Goal: Task Accomplishment & Management: Manage account settings

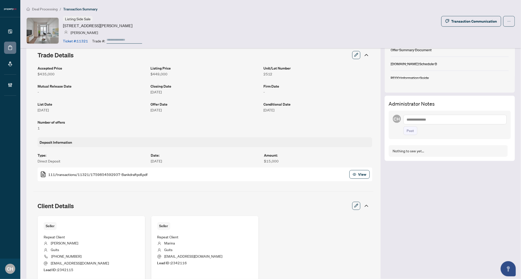
scroll to position [154, 0]
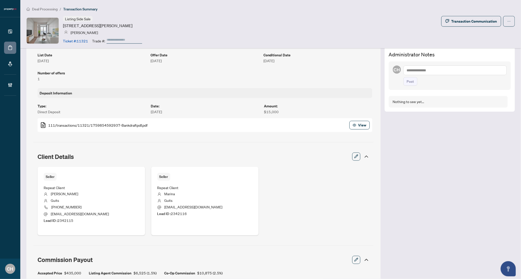
click at [464, 69] on textarea at bounding box center [454, 70] width 103 height 10
type textarea "*"
type textarea "**********"
click at [403, 82] on button "Post" at bounding box center [410, 86] width 14 height 9
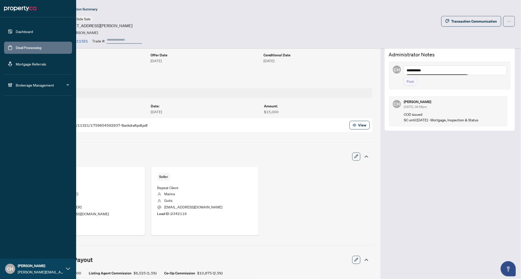
click at [16, 45] on link "Deal Processing" at bounding box center [29, 47] width 26 height 5
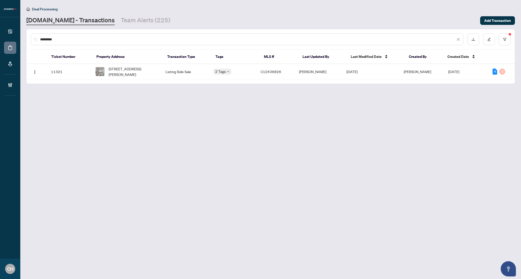
type input "*"
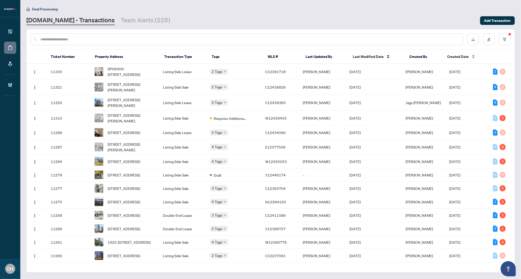
click at [468, 55] on span "Created Date" at bounding box center [458, 57] width 22 height 6
copy span "C12391718"
drag, startPoint x: 268, startPoint y: 70, endPoint x: 293, endPoint y: 70, distance: 24.9
click at [293, 70] on td "C12391718" at bounding box center [280, 71] width 38 height 15
click at [329, 208] on td "Paul Siksna" at bounding box center [322, 201] width 47 height 13
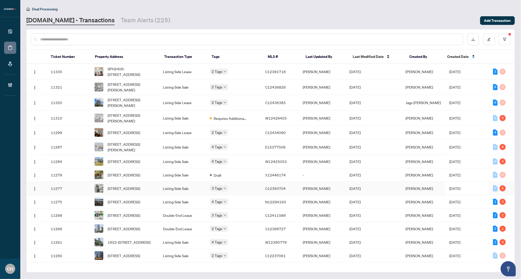
click at [401, 195] on td "[DATE]" at bounding box center [373, 188] width 56 height 13
click at [391, 195] on td "Oct/07/2025" at bounding box center [373, 188] width 56 height 13
click at [436, 177] on td "Jake Windsor" at bounding box center [423, 174] width 44 height 13
click at [339, 161] on td "Jean Belarde" at bounding box center [322, 161] width 47 height 13
click at [398, 150] on td "Oct/07/2025" at bounding box center [373, 146] width 56 height 15
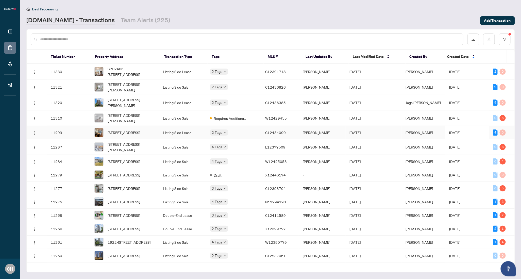
click at [385, 132] on td "[DATE]" at bounding box center [373, 132] width 56 height 13
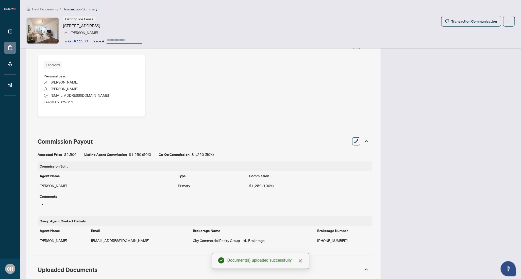
scroll to position [151, 0]
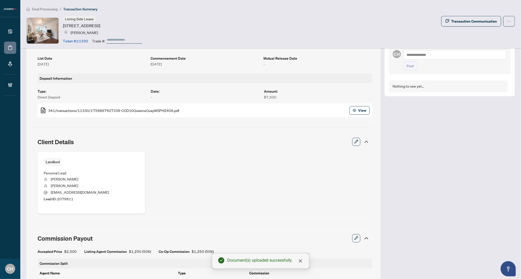
click at [452, 58] on textarea at bounding box center [454, 55] width 103 height 10
click at [449, 51] on textarea at bounding box center [454, 55] width 103 height 10
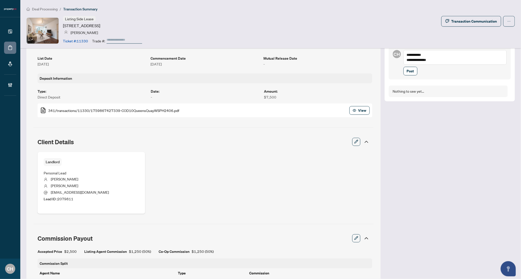
type textarea "**********"
click at [403, 67] on button "Post" at bounding box center [410, 71] width 14 height 9
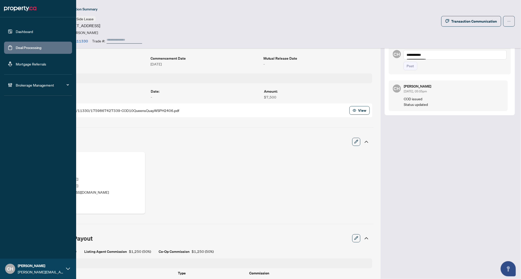
click at [16, 50] on link "Deal Processing" at bounding box center [29, 47] width 26 height 5
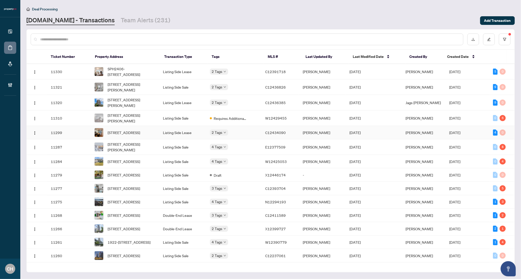
click at [380, 133] on td "[DATE]" at bounding box center [373, 132] width 56 height 13
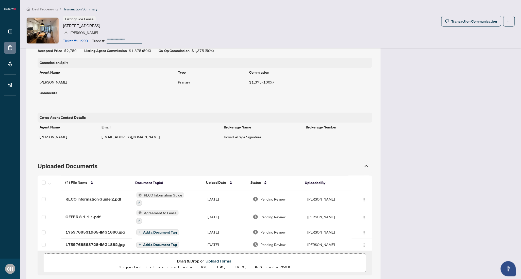
scroll to position [384, 0]
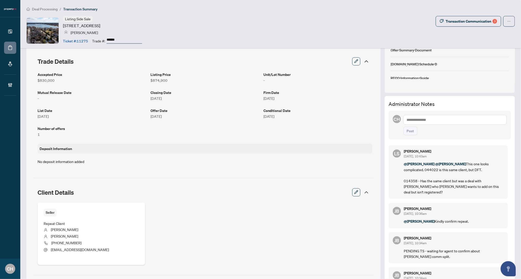
scroll to position [69, 0]
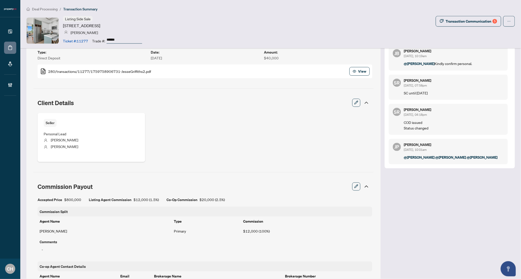
scroll to position [164, 0]
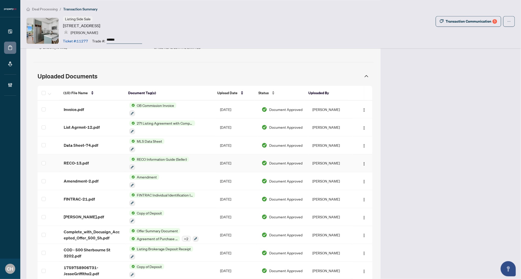
scroll to position [436, 0]
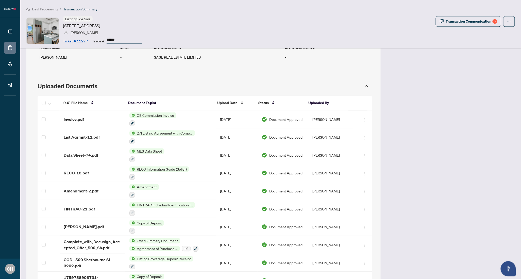
click at [231, 103] on span "Upload Date" at bounding box center [227, 103] width 20 height 6
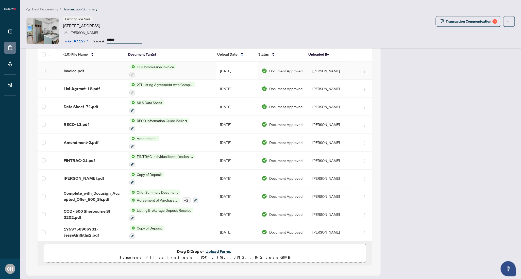
scroll to position [339, 0]
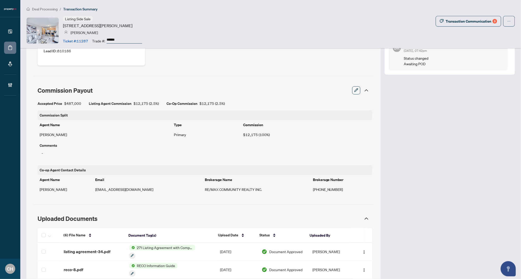
scroll to position [400, 0]
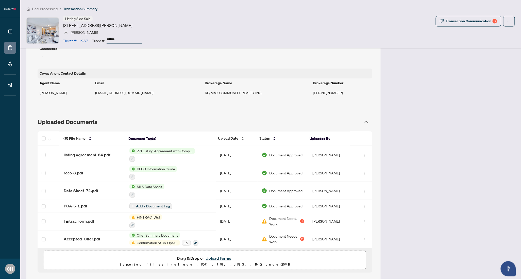
click at [231, 141] on div "Upload Date" at bounding box center [234, 139] width 33 height 6
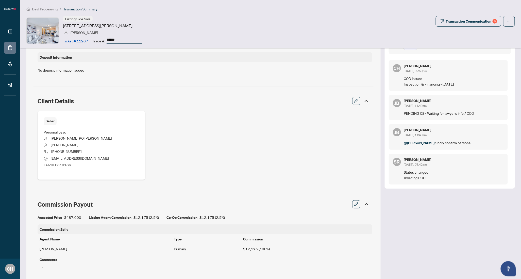
scroll to position [0, 0]
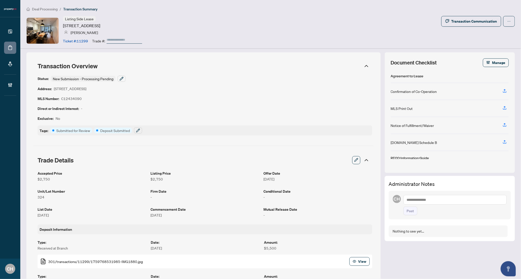
click at [286, 113] on div "Status: New Submission - Processing Pending Address: 8 Dovercourt Rd, Toronto, …" at bounding box center [205, 106] width 335 height 60
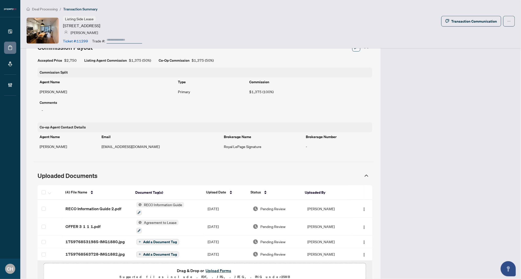
scroll to position [384, 0]
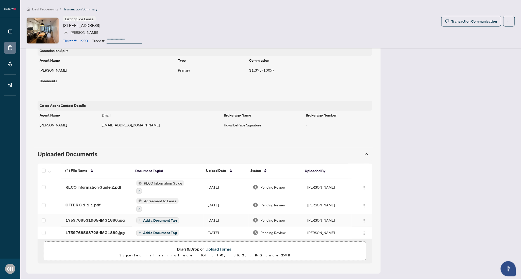
click at [341, 219] on td "[PERSON_NAME]" at bounding box center [327, 220] width 48 height 12
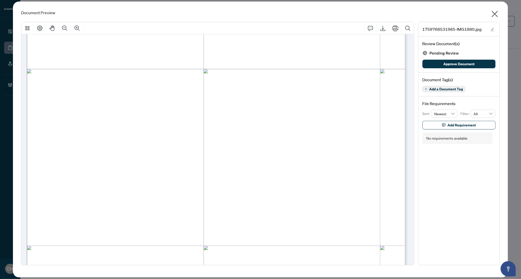
scroll to position [307, 0]
click at [496, 13] on icon "close" at bounding box center [494, 14] width 8 height 8
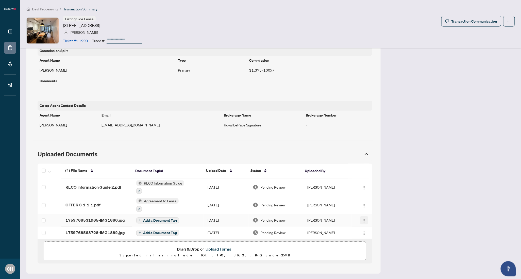
click at [360, 220] on button "button" at bounding box center [364, 220] width 8 height 8
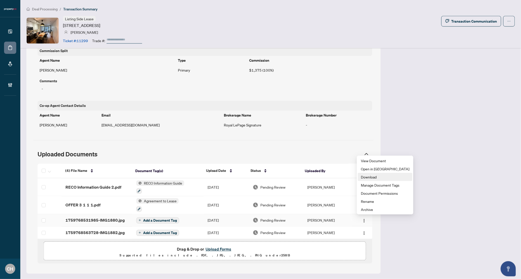
click at [371, 179] on span "Download" at bounding box center [385, 177] width 48 height 6
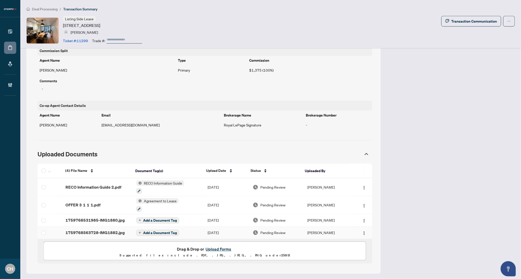
click at [342, 233] on td "[PERSON_NAME]" at bounding box center [327, 232] width 48 height 12
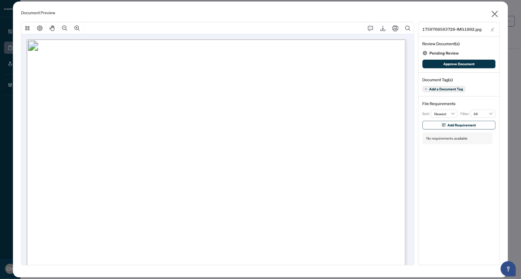
click at [493, 13] on icon "close" at bounding box center [494, 14] width 8 height 8
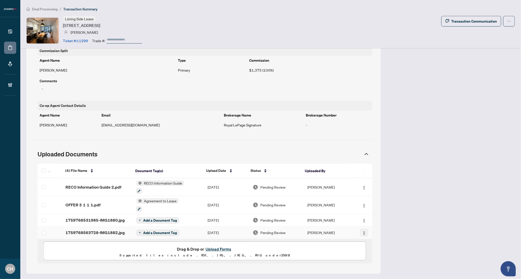
click at [362, 231] on img "button" at bounding box center [364, 233] width 4 height 4
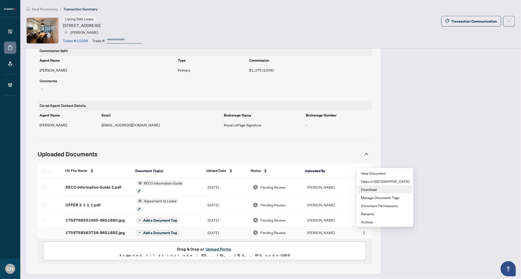
click at [381, 188] on span "Download" at bounding box center [385, 189] width 48 height 6
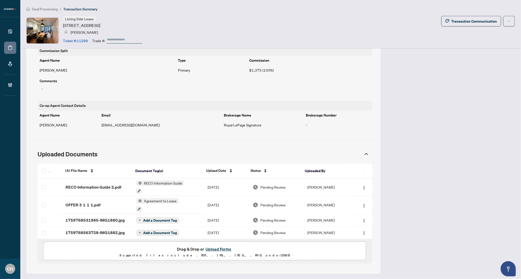
click at [180, 155] on span "Uploaded Documents" at bounding box center [199, 153] width 323 height 7
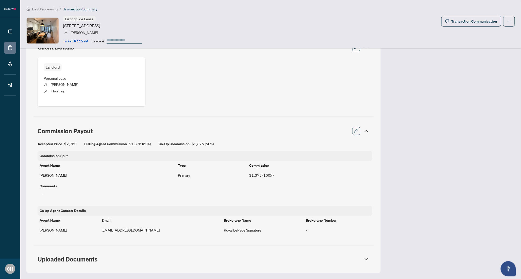
scroll to position [279, 0]
click at [276, 142] on div "Accepted Price $2,750 Listing Agent Commission $1,375 ( 50% ) Co-Op Commission …" at bounding box center [205, 144] width 335 height 6
click at [360, 260] on div at bounding box center [364, 259] width 9 height 6
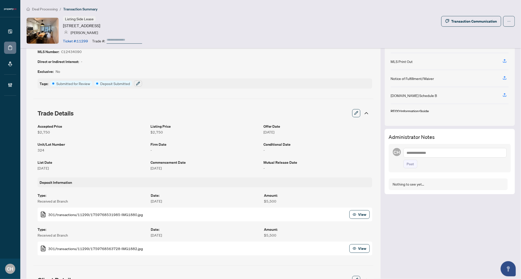
scroll to position [0, 0]
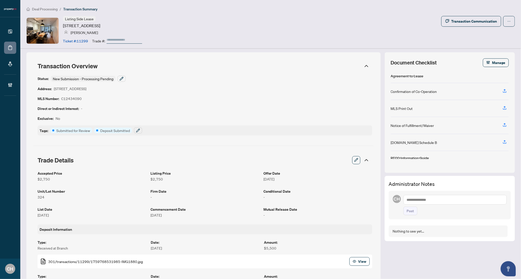
click at [365, 157] on icon at bounding box center [366, 160] width 6 height 6
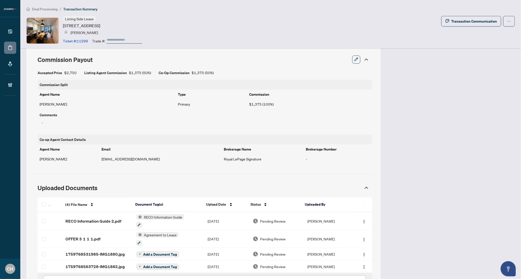
scroll to position [119, 0]
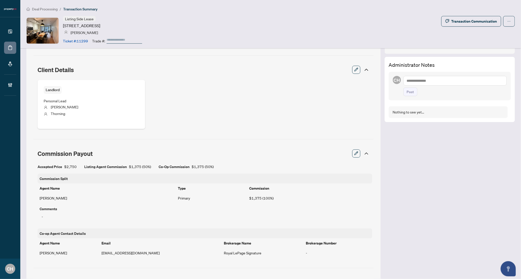
click at [363, 154] on icon at bounding box center [366, 153] width 6 height 6
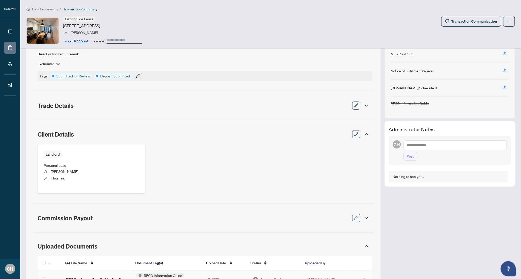
scroll to position [0, 0]
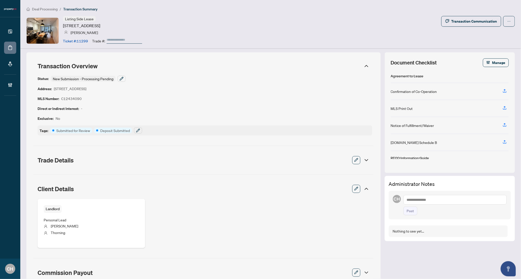
click at [79, 98] on article "C12434090" at bounding box center [71, 99] width 21 height 6
copy article "C12434090"
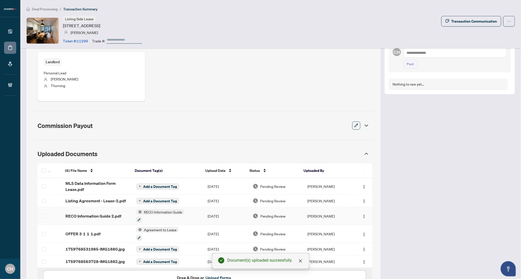
scroll to position [176, 0]
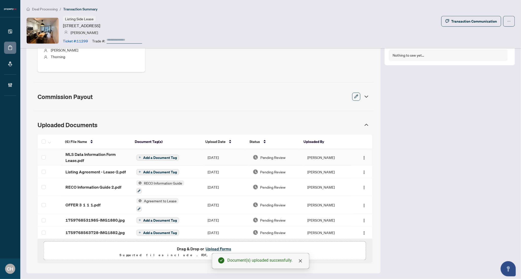
click at [169, 160] on button "Add a Document Tag" at bounding box center [157, 157] width 43 height 6
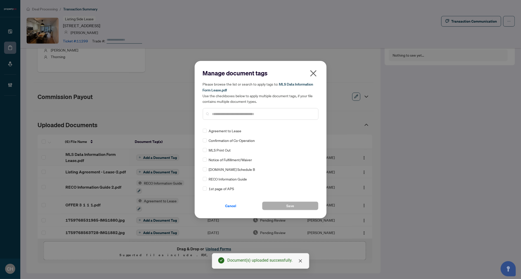
click at [224, 111] on input "text" at bounding box center [263, 114] width 102 height 6
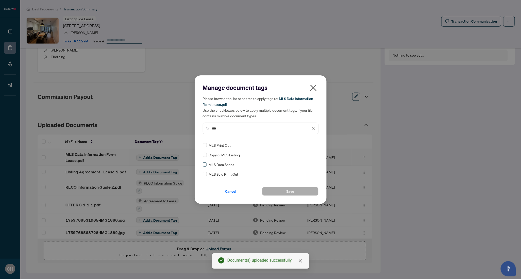
type input "***"
click at [205, 166] on label at bounding box center [205, 165] width 4 height 6
click at [274, 186] on div "Cancel Save" at bounding box center [261, 188] width 116 height 15
click at [274, 191] on button "Save" at bounding box center [290, 191] width 56 height 9
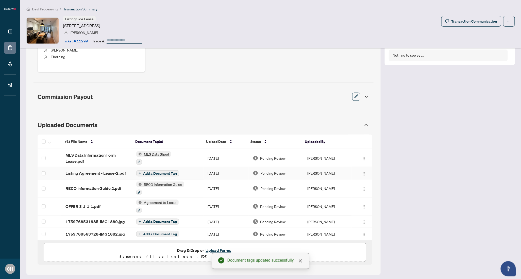
click at [190, 174] on td "Add a Document Tag" at bounding box center [168, 173] width 72 height 12
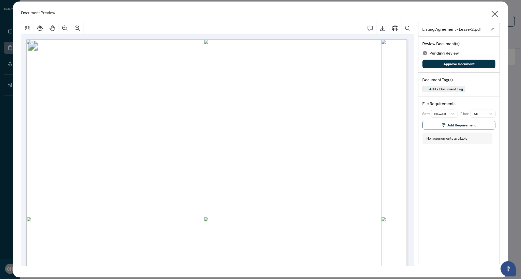
click at [497, 14] on icon "close" at bounding box center [494, 14] width 8 height 8
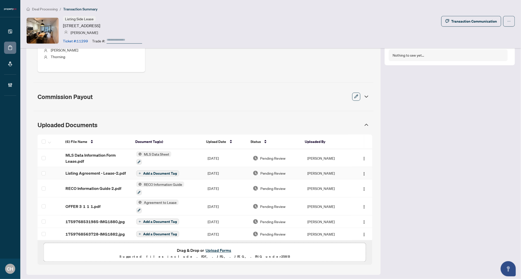
click at [164, 173] on span "Add a Document Tag" at bounding box center [160, 173] width 34 height 4
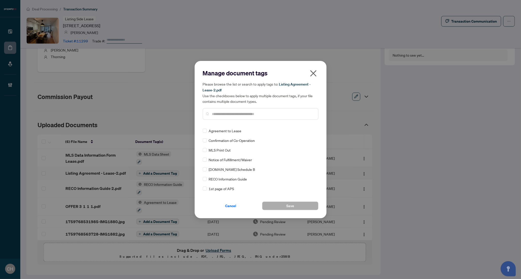
click at [221, 112] on input "text" at bounding box center [263, 114] width 102 height 6
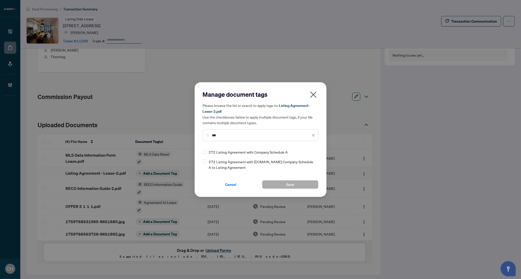
type input "***"
click at [287, 184] on span "Save" at bounding box center [290, 184] width 8 height 8
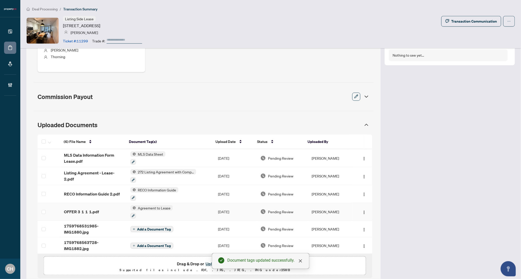
click at [104, 211] on div "OFFER 3 1 1 1.pdf" at bounding box center [93, 211] width 58 height 6
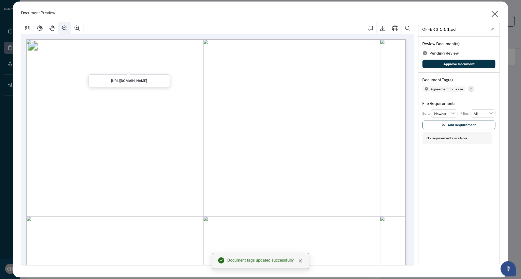
click at [67, 33] on button "Zoom Out" at bounding box center [65, 28] width 12 height 12
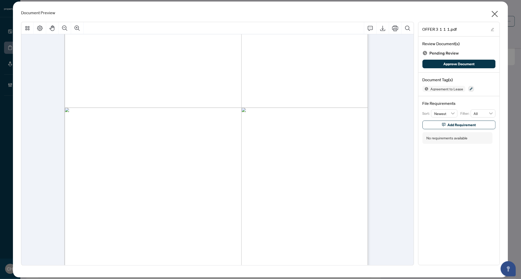
scroll to position [820, 0]
drag, startPoint x: 134, startPoint y: 86, endPoint x: 195, endPoint y: 87, distance: 60.9
click at [195, 24] on p "Form 400 Revised Feb 2024 Page 1 of 5 The trademarks REALTOR®, REALTORS®, MLS®,…" at bounding box center [360, 24] width 593 height 0
click at [169, 87] on span "Abdirisak M. Ibrahim" at bounding box center [151, 86] width 35 height 5
drag, startPoint x: 134, startPoint y: 86, endPoint x: 148, endPoint y: 86, distance: 14.7
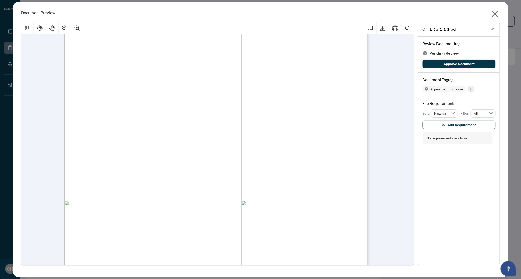
click at [148, 24] on p "Form 400 Revised Feb 2024 Page 1 of 5 The trademarks REALTOR®, REALTORS®, MLS®,…" at bounding box center [360, 24] width 593 height 0
click at [148, 86] on span "Abdirisak M. Ibrahim" at bounding box center [151, 86] width 35 height 5
drag, startPoint x: 135, startPoint y: 86, endPoint x: 191, endPoint y: 86, distance: 55.8
click at [169, 86] on span "Abdirisak M. Ibrahim" at bounding box center [151, 86] width 35 height 5
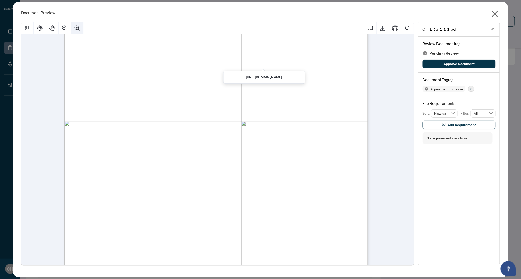
click at [82, 29] on button "Zoom In" at bounding box center [77, 28] width 12 height 12
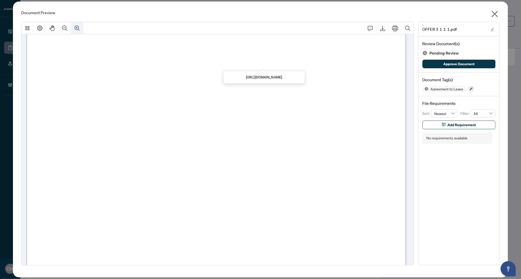
scroll to position [2134, 0]
click at [82, 29] on button "Zoom In" at bounding box center [77, 28] width 12 height 12
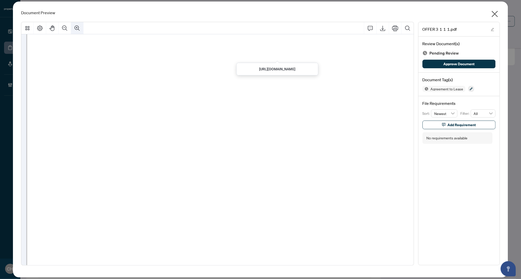
scroll to position [2672, 47]
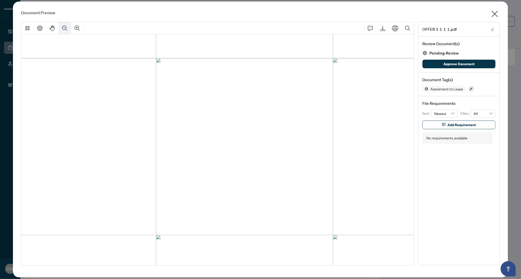
click at [63, 28] on icon "Zoom Out" at bounding box center [65, 28] width 6 height 6
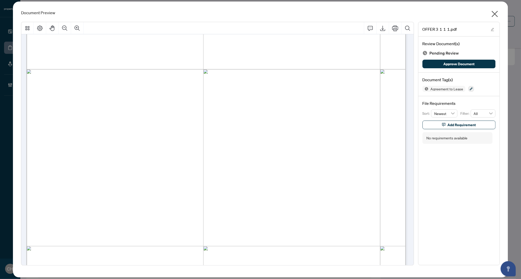
scroll to position [2164, 0]
drag, startPoint x: 114, startPoint y: 145, endPoint x: 160, endPoint y: 144, distance: 46.4
click at [157, 144] on span "SOROYA DEMPSEY" at bounding box center [135, 145] width 43 height 6
click at [498, 14] on icon "close" at bounding box center [494, 14] width 8 height 8
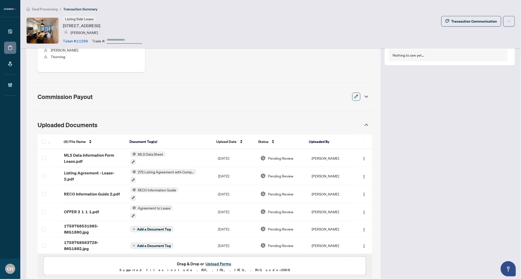
scroll to position [132, 0]
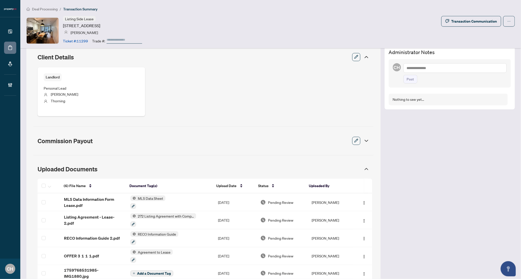
click at [415, 67] on textarea at bounding box center [454, 68] width 103 height 10
type textarea "**********"
click at [407, 82] on span "Post" at bounding box center [410, 84] width 7 height 8
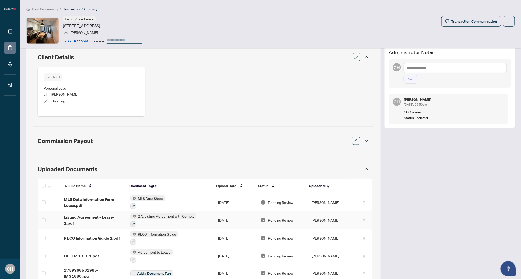
scroll to position [0, 0]
click at [243, 131] on div "Transaction Overview Status: New Submission - Processing Pending Address: 8 Dov…" at bounding box center [203, 127] width 354 height 412
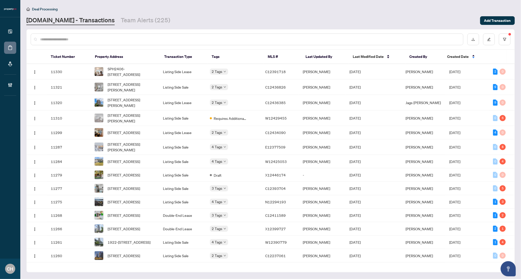
click at [61, 42] on div at bounding box center [247, 39] width 432 height 12
click at [61, 39] on input "text" at bounding box center [249, 40] width 419 height 6
paste input "*********"
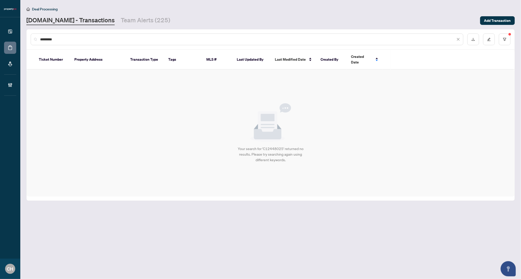
type input "*********"
click at [99, 42] on div "*********" at bounding box center [247, 39] width 432 height 12
click at [89, 34] on div "*********" at bounding box center [247, 39] width 432 height 12
click at [84, 38] on input "*********" at bounding box center [247, 40] width 415 height 6
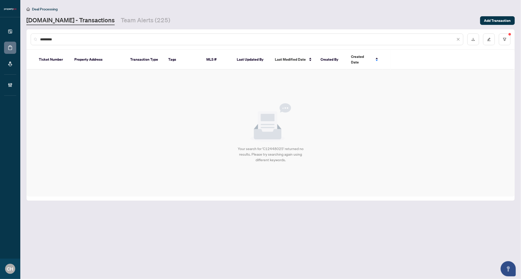
click at [84, 38] on input "*********" at bounding box center [247, 40] width 415 height 6
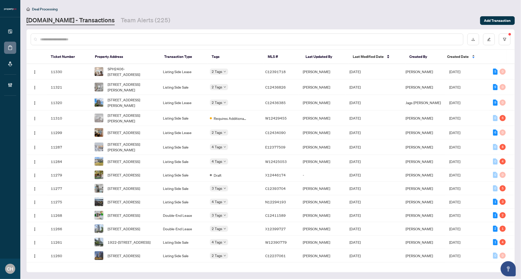
click at [459, 55] on span "Created Date" at bounding box center [458, 57] width 22 height 6
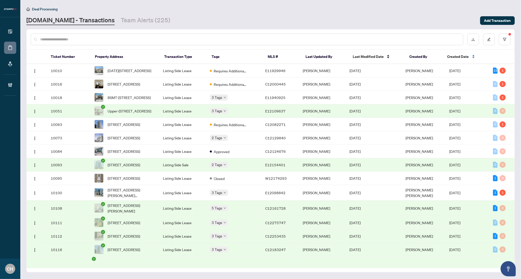
click at [459, 55] on span "Created Date" at bounding box center [458, 57] width 22 height 6
